Goal: Find specific page/section: Find specific page/section

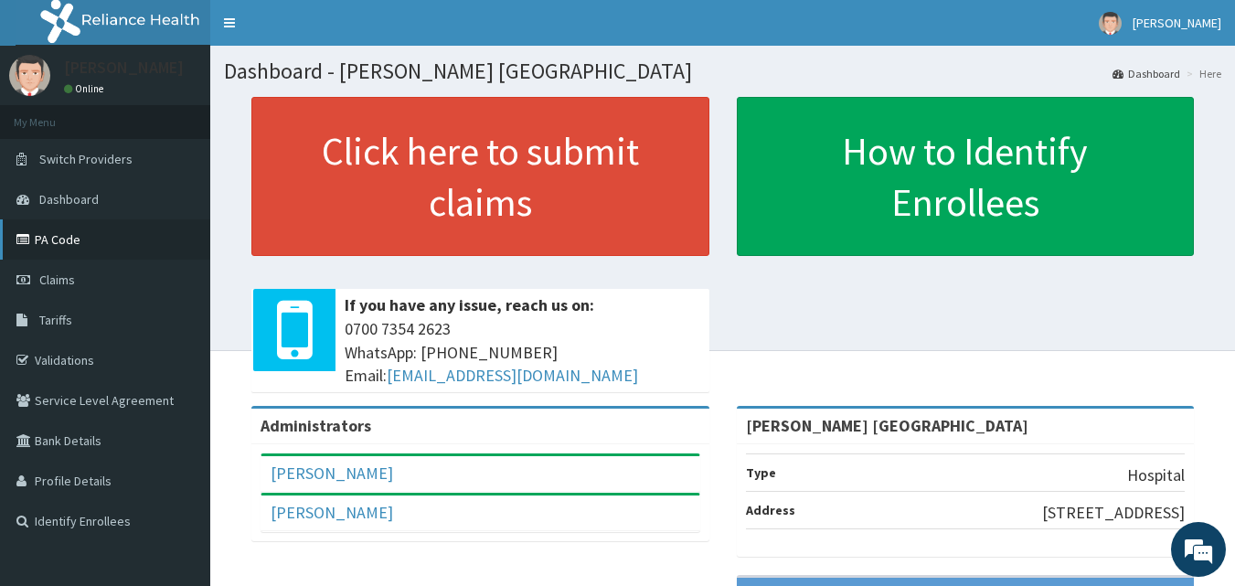
click at [62, 258] on link "PA Code" at bounding box center [105, 239] width 210 height 40
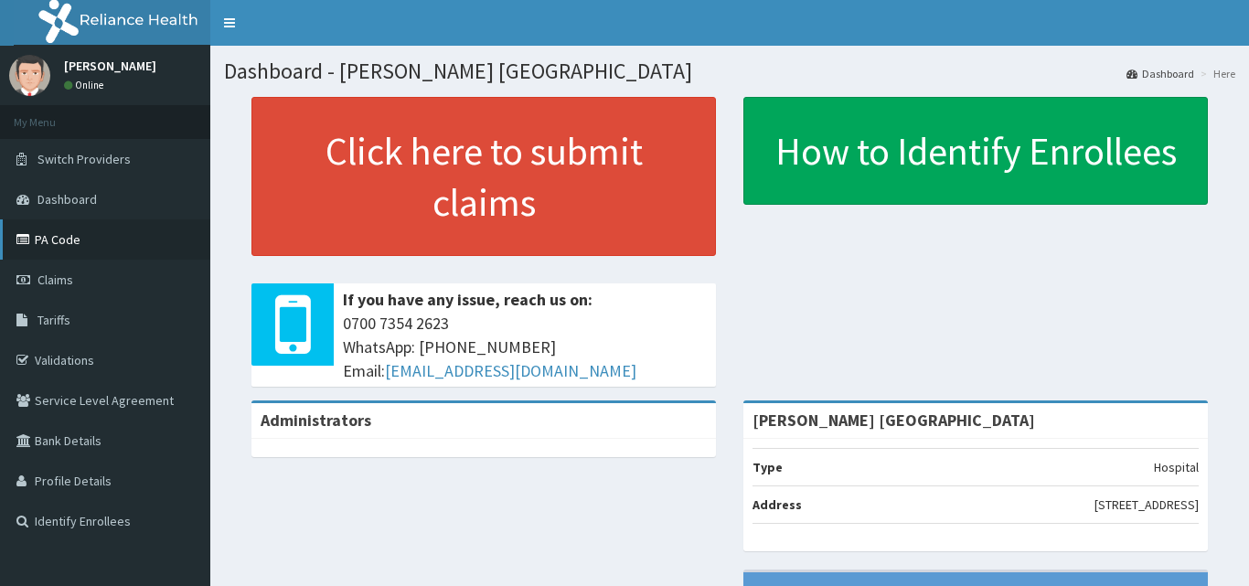
click at [68, 246] on link "PA Code" at bounding box center [105, 239] width 210 height 40
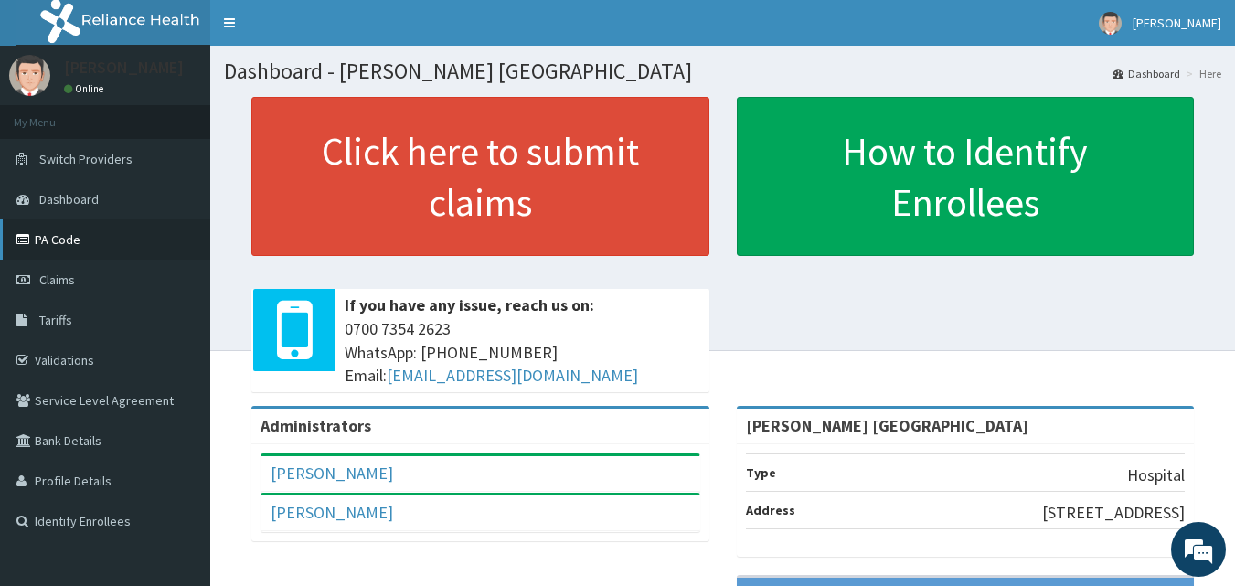
click at [71, 245] on link "PA Code" at bounding box center [105, 239] width 210 height 40
click at [60, 234] on link "PA Code" at bounding box center [105, 239] width 210 height 40
